Goal: Navigation & Orientation: Find specific page/section

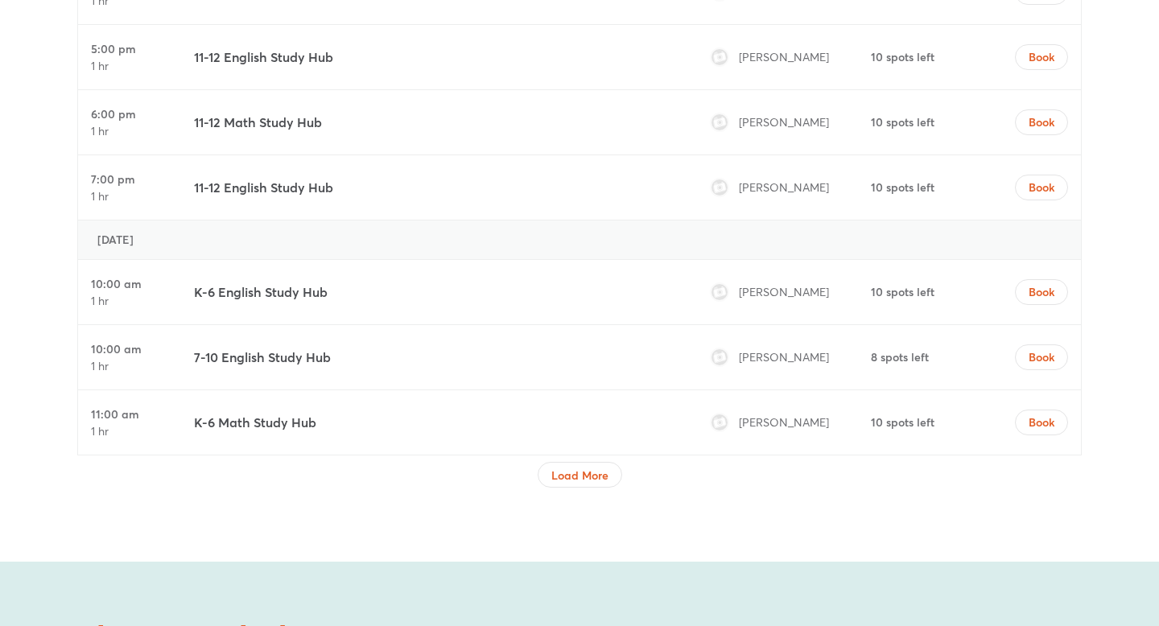
scroll to position [5389, 0]
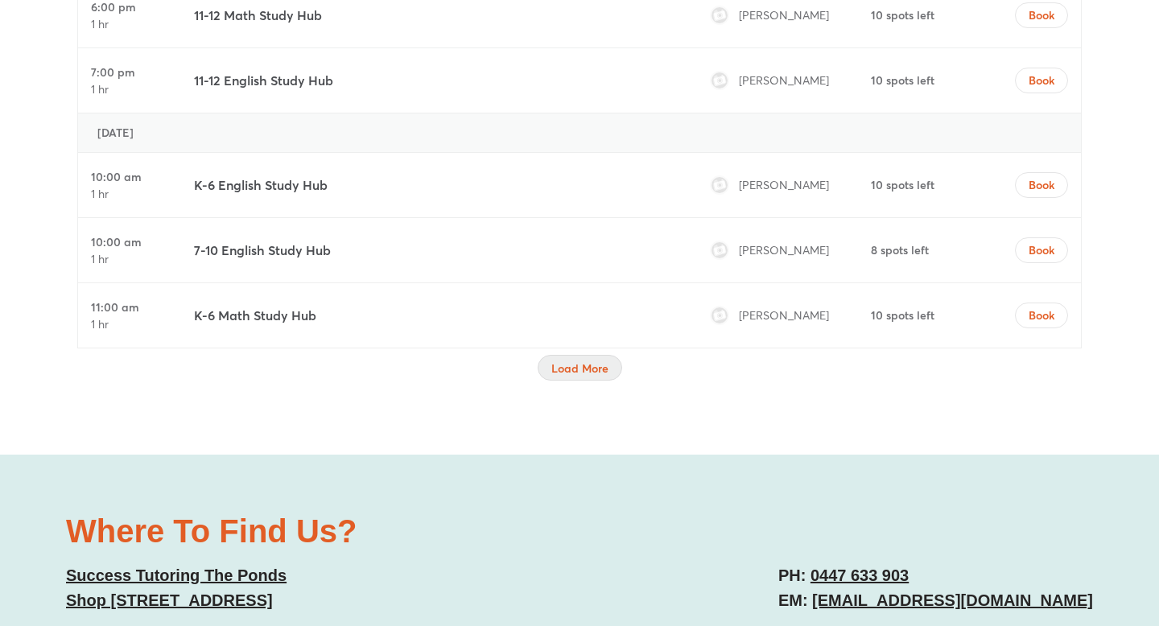
click at [576, 361] on span "Load More" at bounding box center [580, 369] width 57 height 16
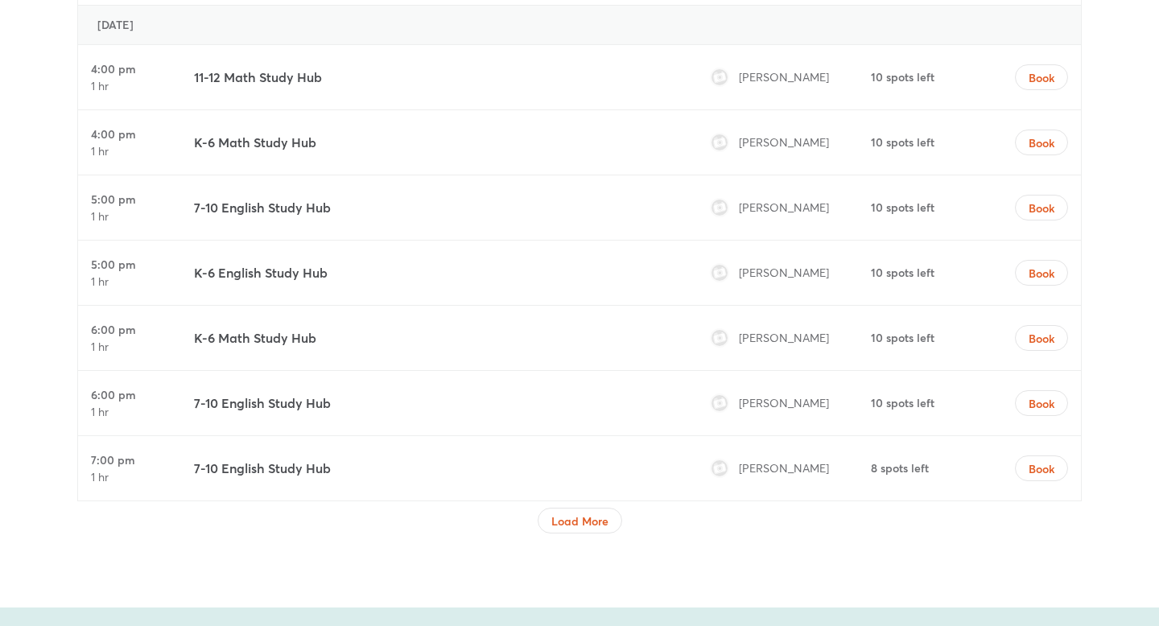
scroll to position [6657, 0]
click at [575, 515] on span "Load More" at bounding box center [580, 523] width 57 height 16
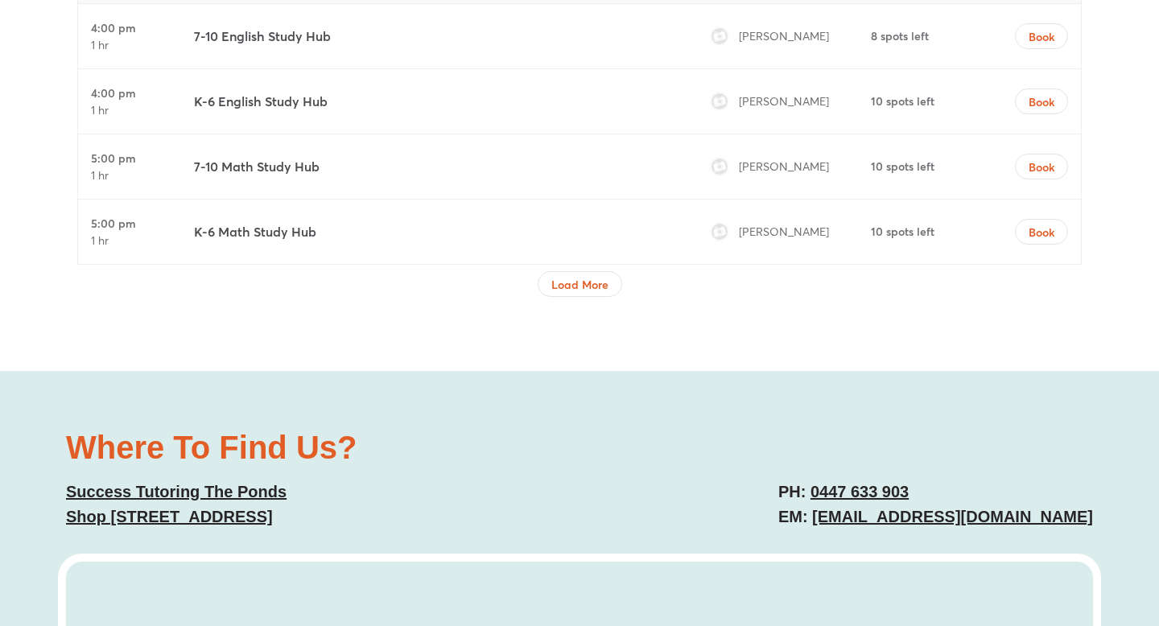
scroll to position [8355, 0]
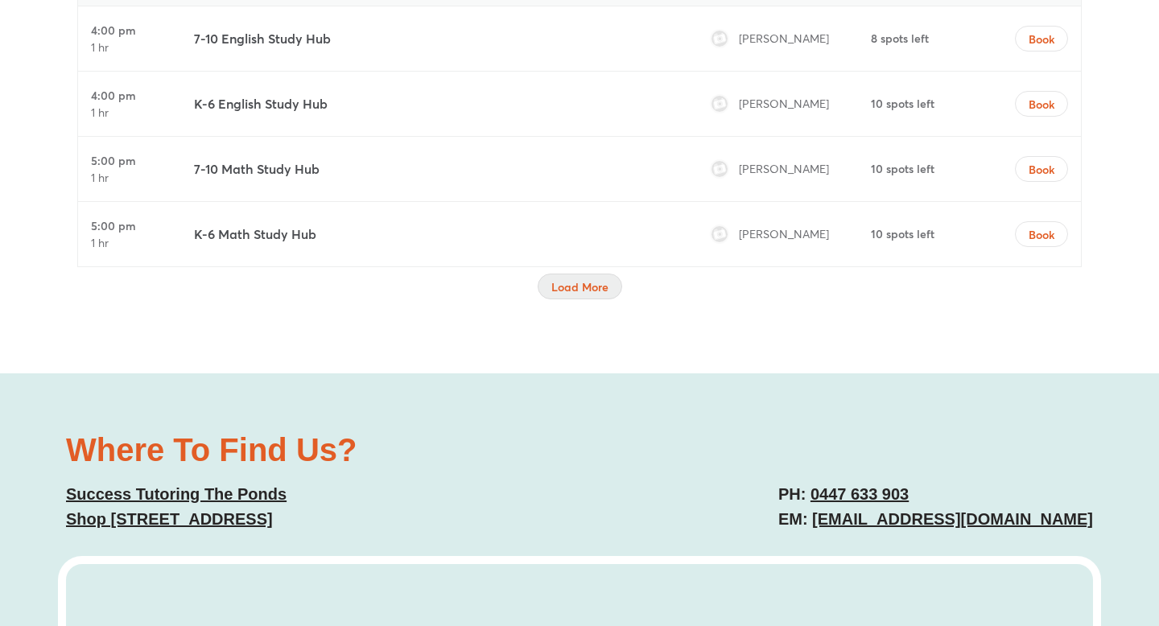
click at [585, 279] on span "Load More" at bounding box center [580, 287] width 57 height 16
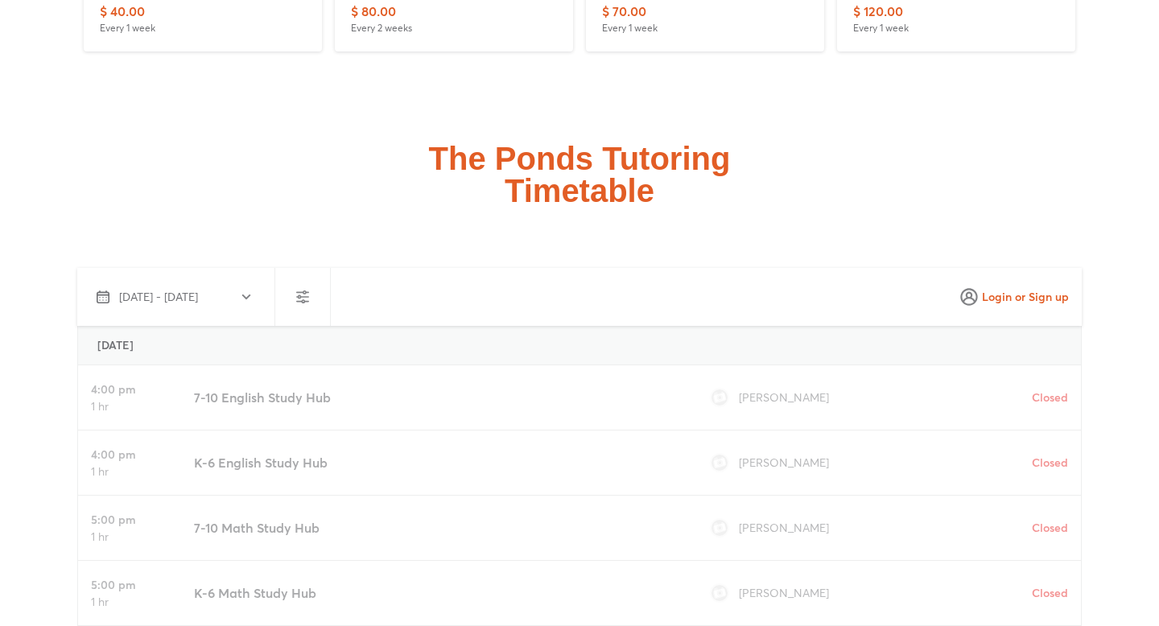
scroll to position [3948, 0]
click at [200, 290] on button "Sep 2 - Oct 1, 2025" at bounding box center [173, 298] width 179 height 39
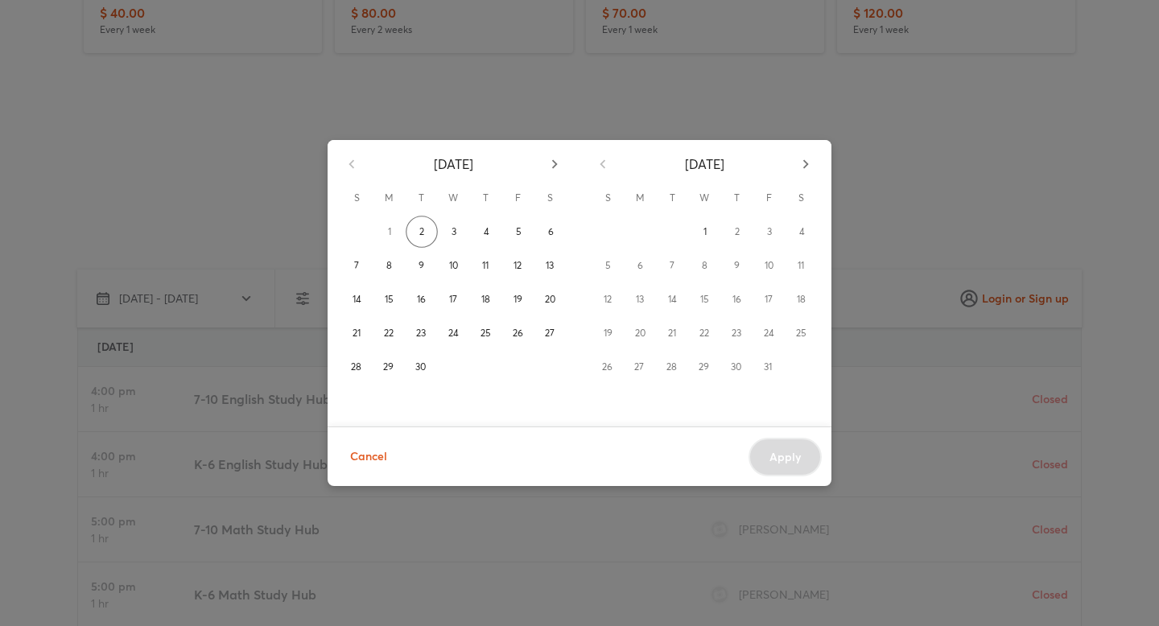
click at [381, 466] on span "Cancel" at bounding box center [368, 457] width 37 height 20
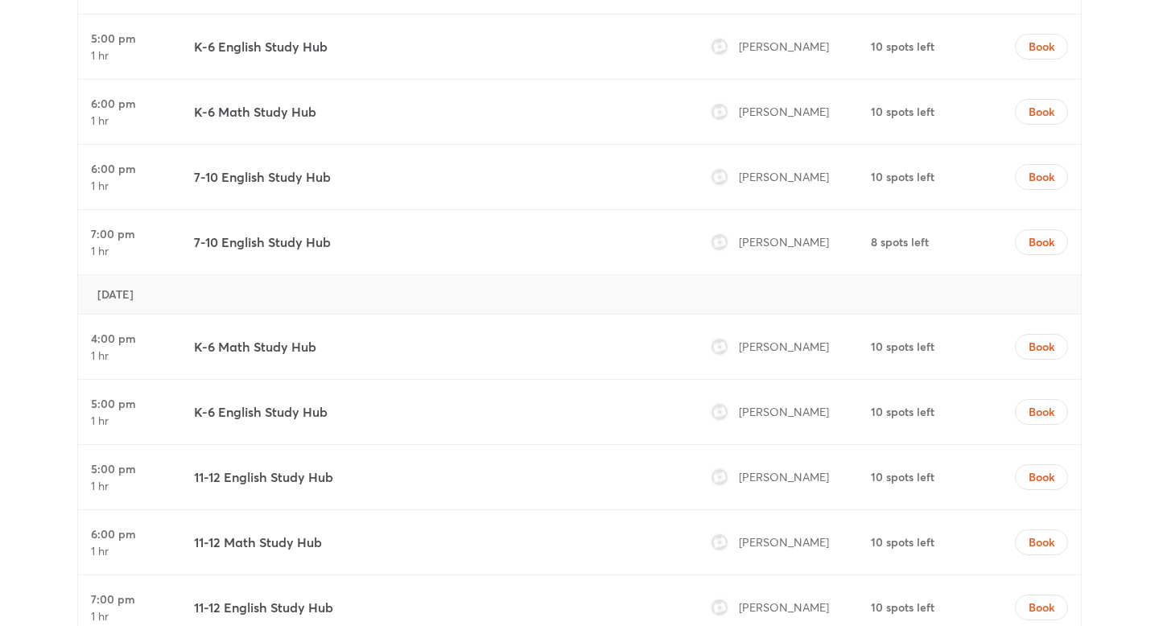
scroll to position [4919, 0]
